Goal: Use online tool/utility

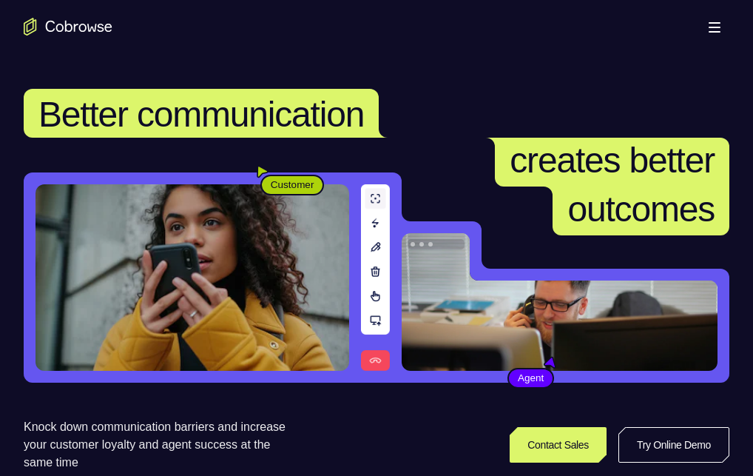
click at [659, 426] on link "Try Online Demo" at bounding box center [588, 444] width 271 height 36
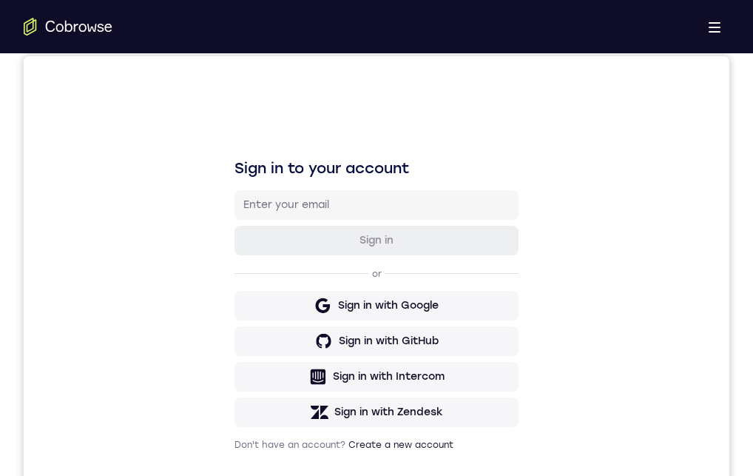
drag, startPoint x: 987, startPoint y: 892, endPoint x: 396, endPoint y: 906, distance: 591.4
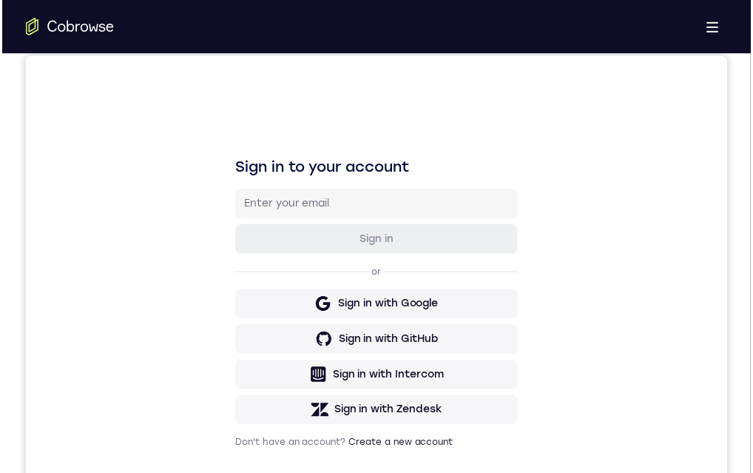
scroll to position [222, 0]
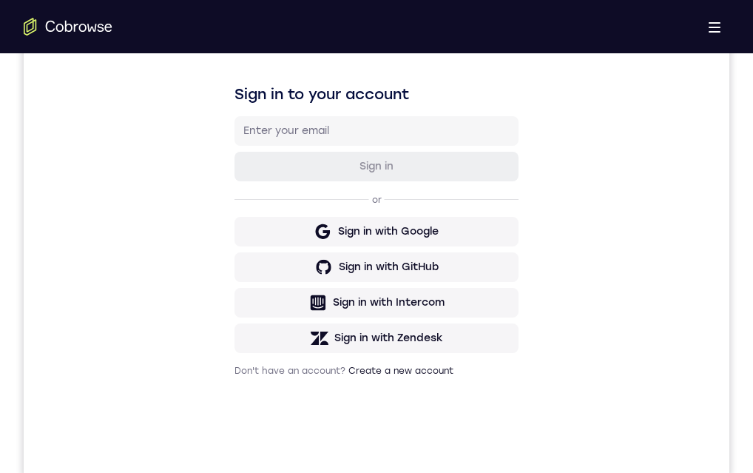
drag, startPoint x: 477, startPoint y: 1040, endPoint x: 443, endPoint y: 967, distance: 79.8
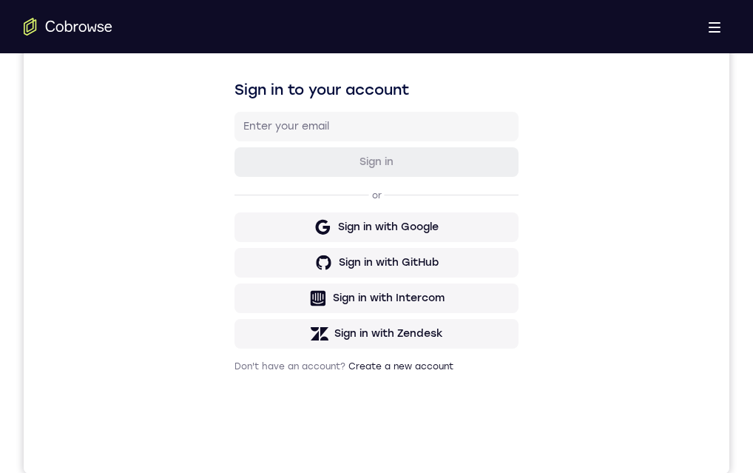
drag, startPoint x: 344, startPoint y: 988, endPoint x: 354, endPoint y: 821, distance: 167.5
drag, startPoint x: 359, startPoint y: 986, endPoint x: 368, endPoint y: 829, distance: 157.9
drag, startPoint x: 357, startPoint y: 980, endPoint x: 371, endPoint y: 812, distance: 169.4
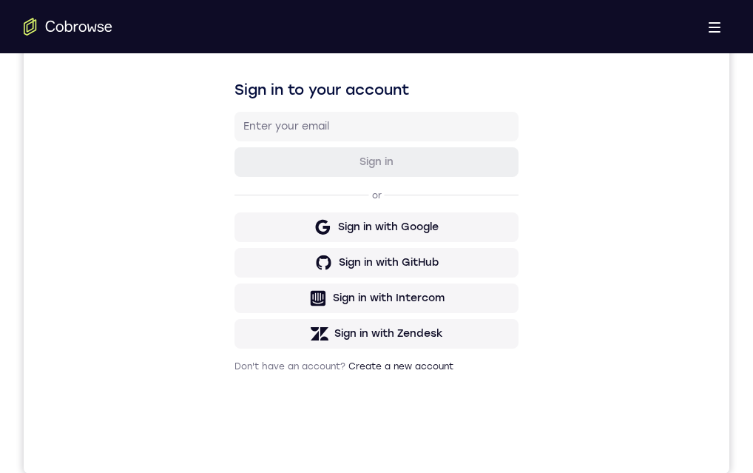
drag, startPoint x: 348, startPoint y: 992, endPoint x: 346, endPoint y: 860, distance: 132.5
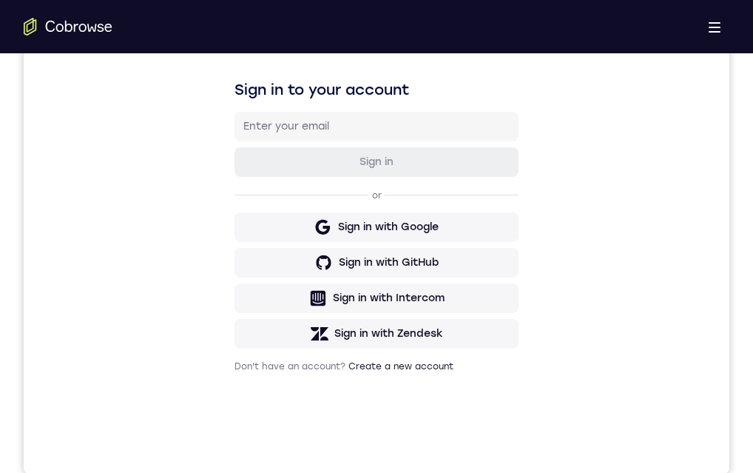
drag, startPoint x: 375, startPoint y: 957, endPoint x: 381, endPoint y: 844, distance: 112.6
drag, startPoint x: 373, startPoint y: 955, endPoint x: 377, endPoint y: 802, distance: 152.5
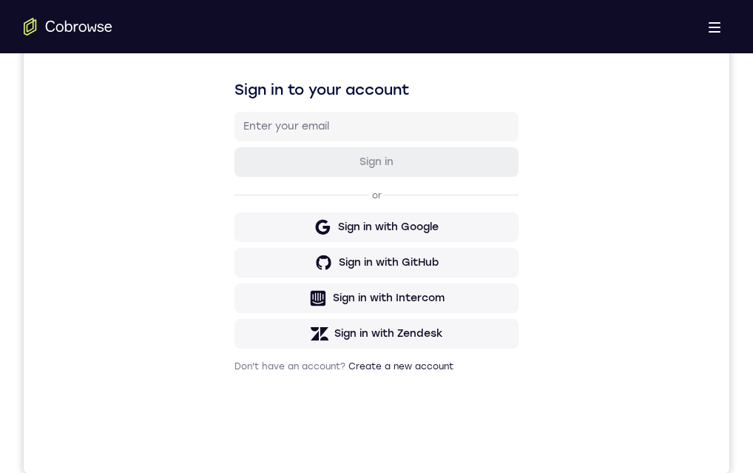
drag, startPoint x: 365, startPoint y: 933, endPoint x: 357, endPoint y: 761, distance: 172.6
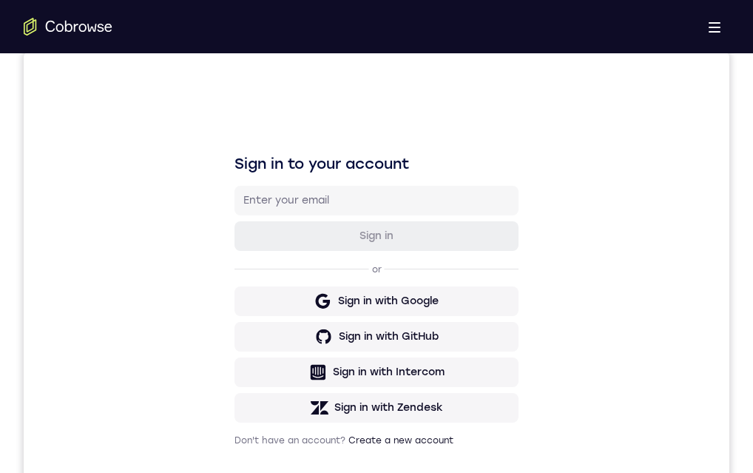
drag, startPoint x: 616, startPoint y: 21, endPoint x: 110, endPoint y: 1, distance: 506.5
click at [616, 426] on link "Try Online Demo" at bounding box center [588, 444] width 271 height 36
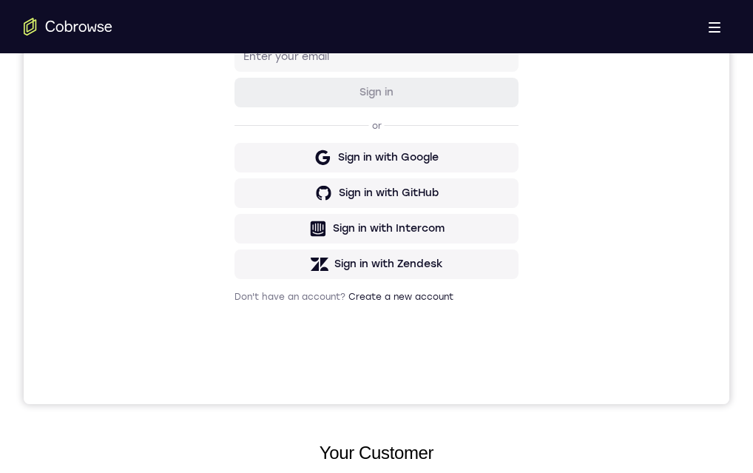
drag, startPoint x: 378, startPoint y: 957, endPoint x: 909, endPoint y: 939, distance: 531.6
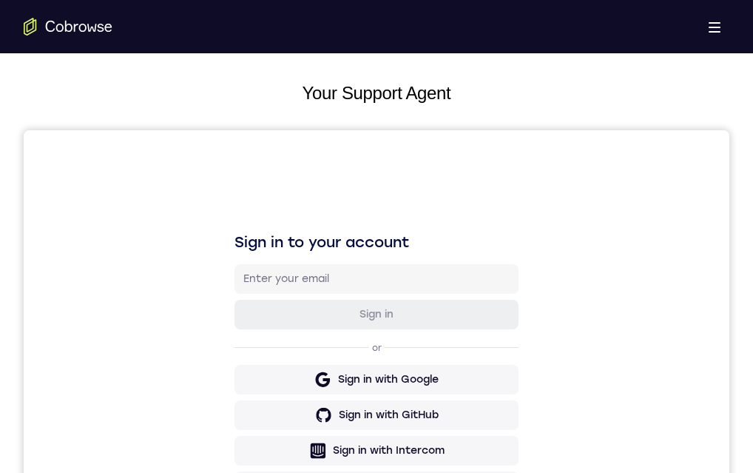
drag, startPoint x: 357, startPoint y: 834, endPoint x: 851, endPoint y: 929, distance: 502.7
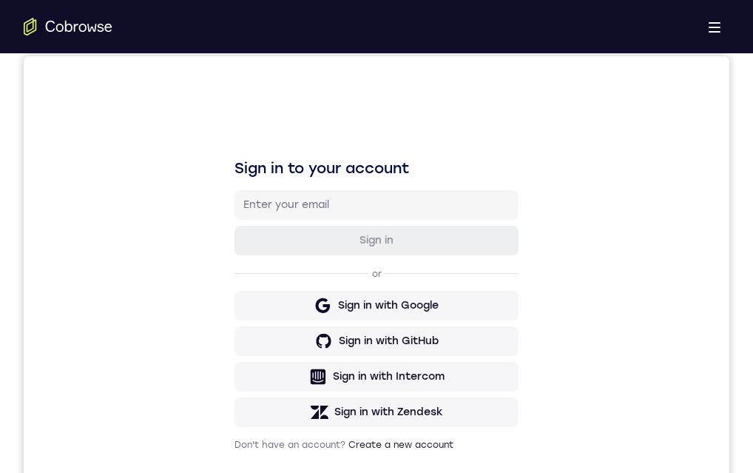
scroll to position [296, 0]
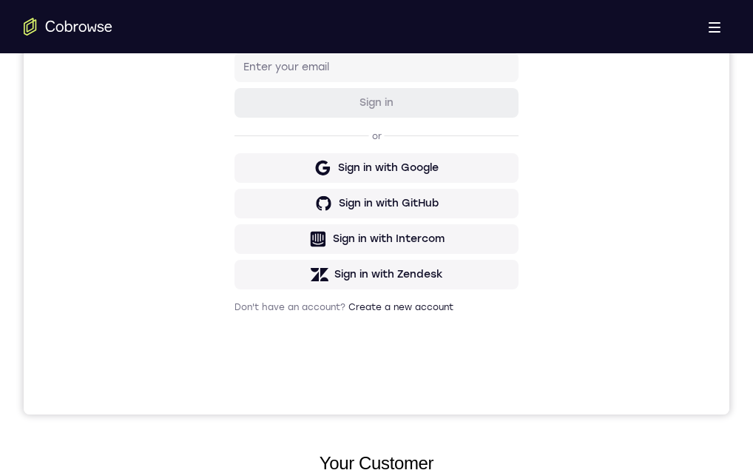
scroll to position [222, 0]
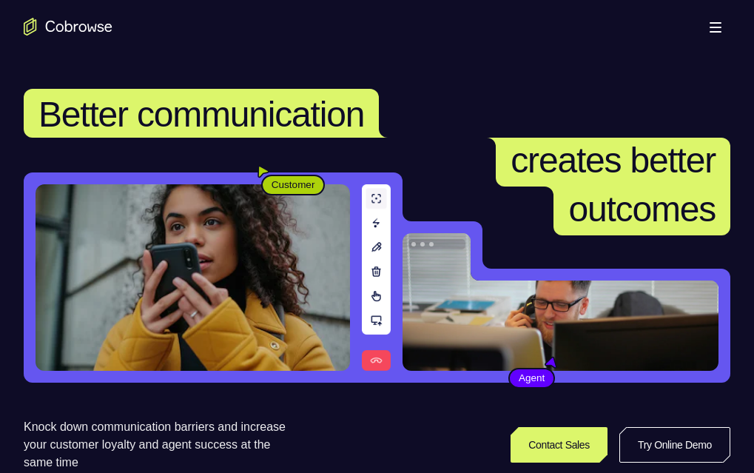
click at [619, 426] on link "Try Online Demo" at bounding box center [589, 444] width 271 height 36
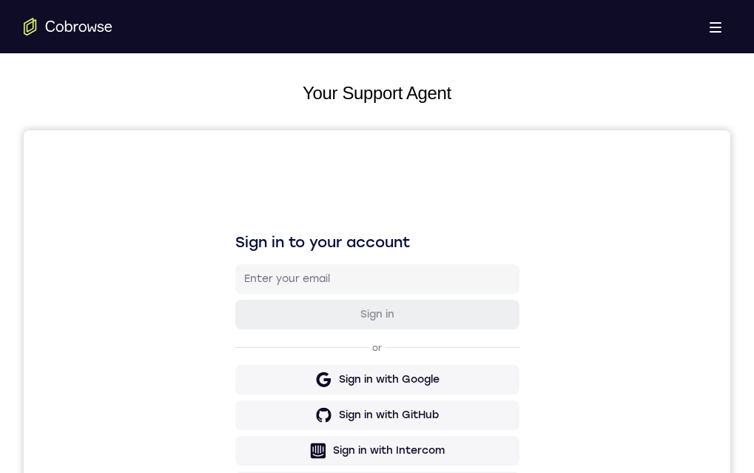
scroll to position [296, 0]
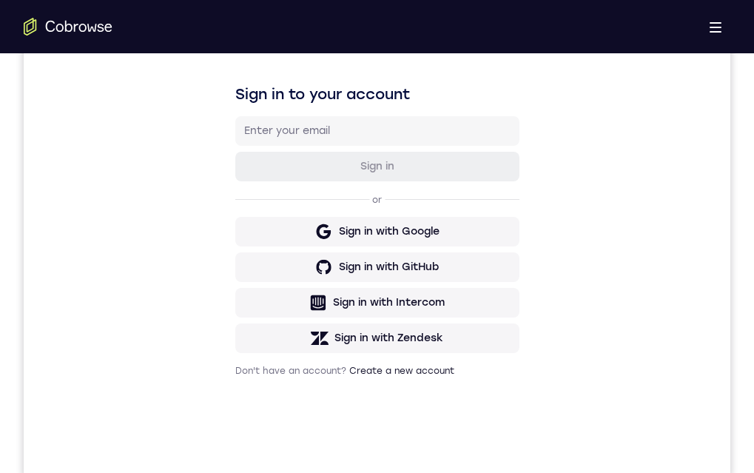
drag, startPoint x: 310, startPoint y: 681, endPoint x: 482, endPoint y: 925, distance: 298.5
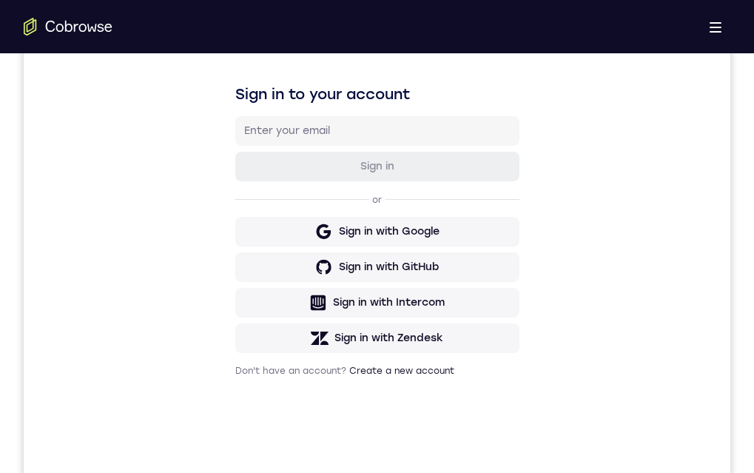
drag, startPoint x: 438, startPoint y: 722, endPoint x: 361, endPoint y: 699, distance: 80.5
